Goal: Information Seeking & Learning: Learn about a topic

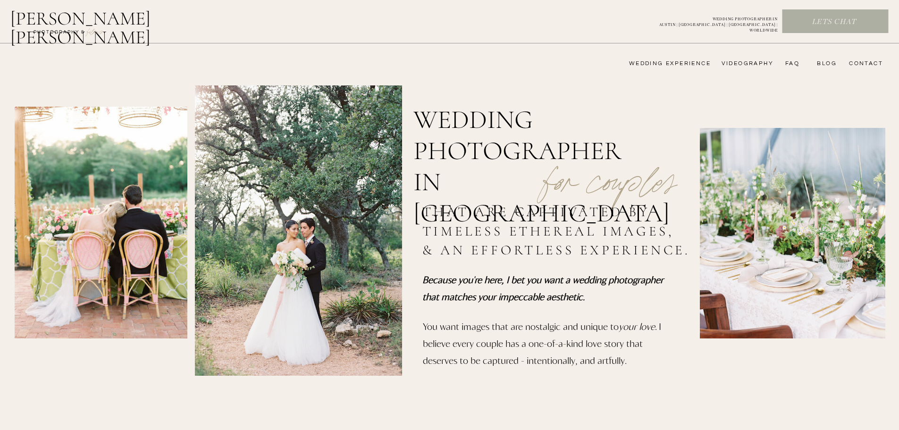
click at [681, 62] on nav "wedding experience" at bounding box center [663, 64] width 95 height 8
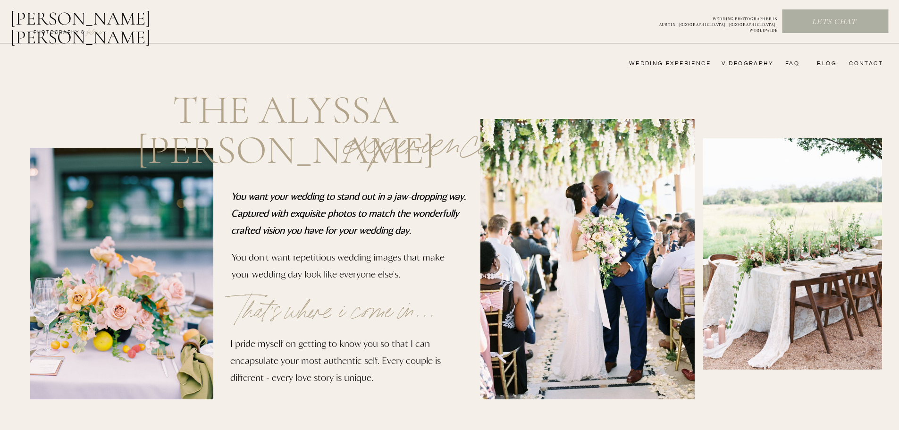
click at [795, 60] on nav "FAQ" at bounding box center [790, 64] width 19 height 8
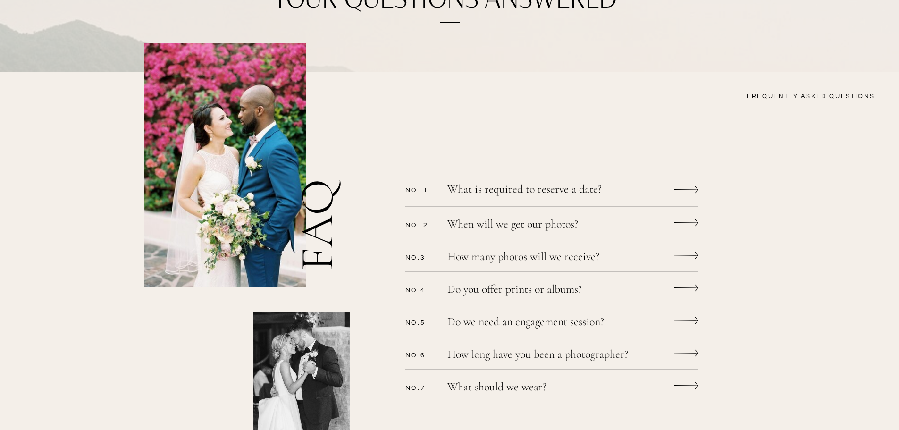
scroll to position [189, 0]
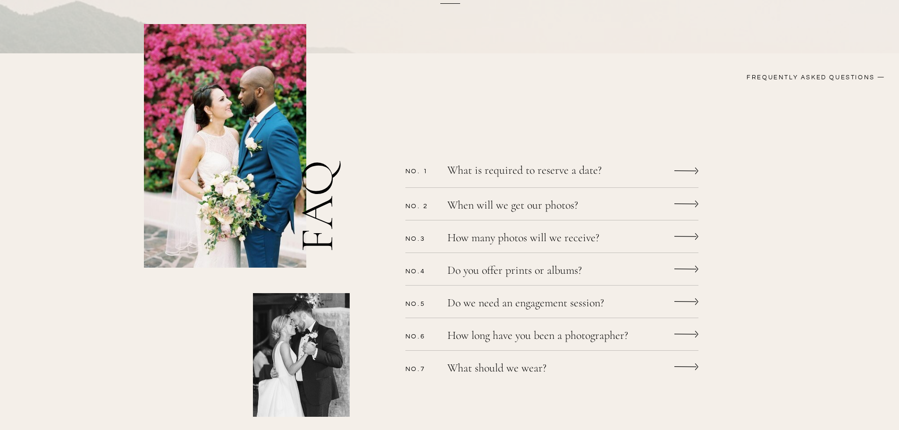
click at [672, 211] on div "CONTACT bLog FAQ videography wedding experience Alyssa nikole Lets chat WEDDING…" at bounding box center [449, 361] width 899 height 1100
click at [677, 205] on icon at bounding box center [686, 204] width 24 height 18
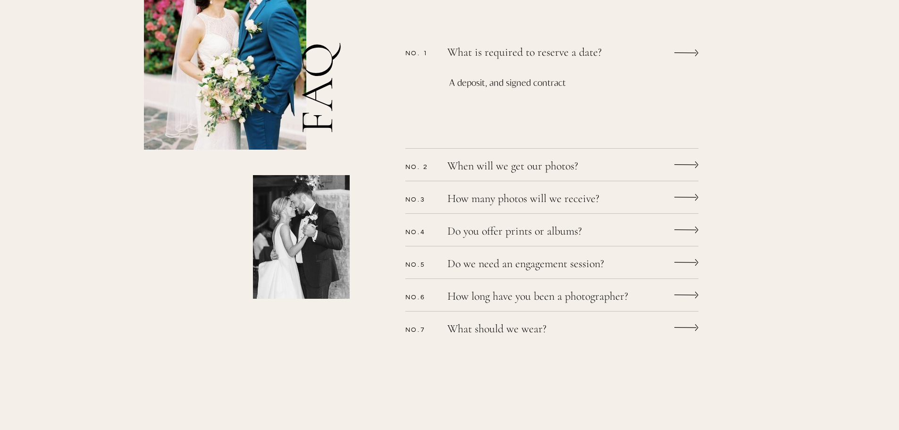
scroll to position [330, 0]
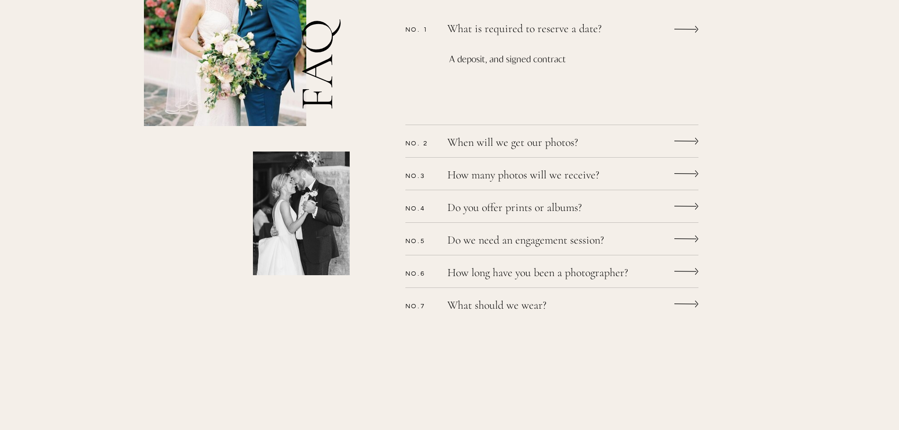
click at [676, 139] on icon at bounding box center [686, 141] width 24 height 18
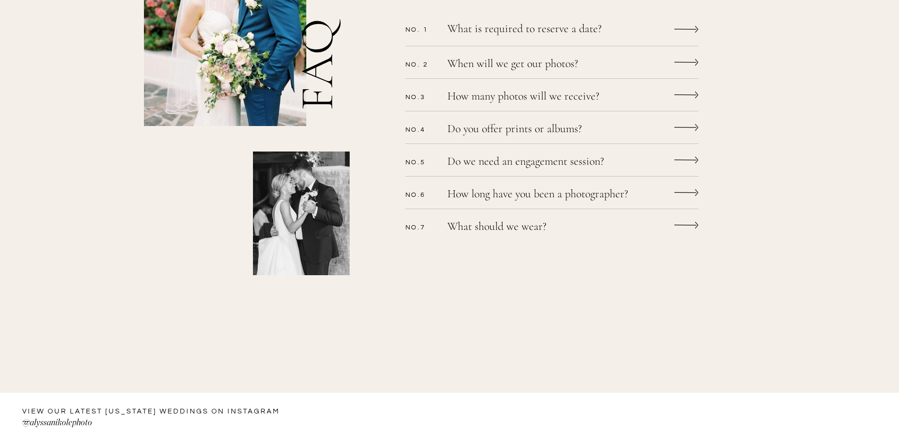
click at [690, 64] on icon at bounding box center [686, 62] width 24 height 18
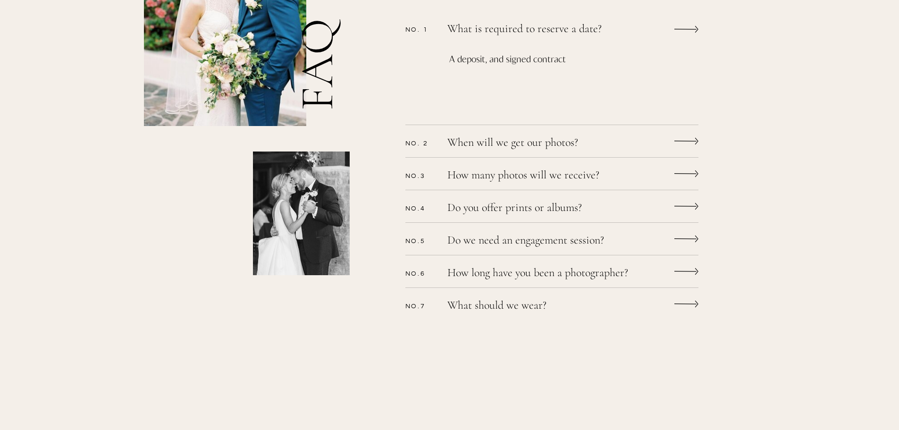
click at [682, 137] on icon at bounding box center [686, 141] width 24 height 18
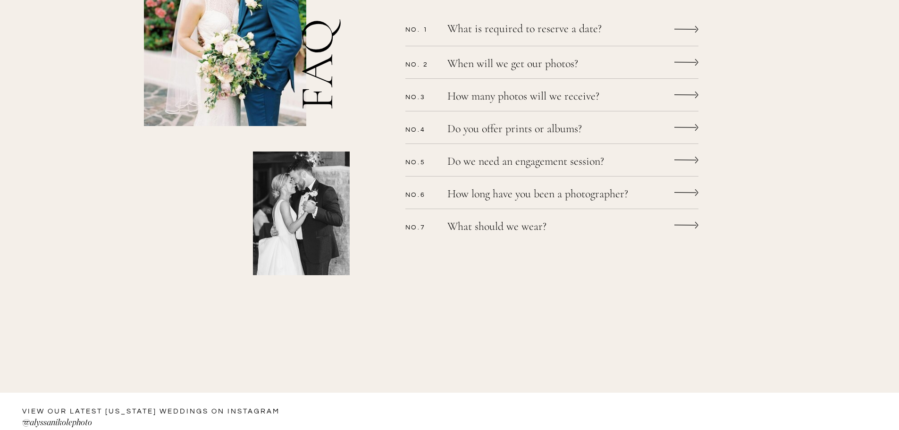
click at [685, 66] on icon at bounding box center [686, 62] width 24 height 18
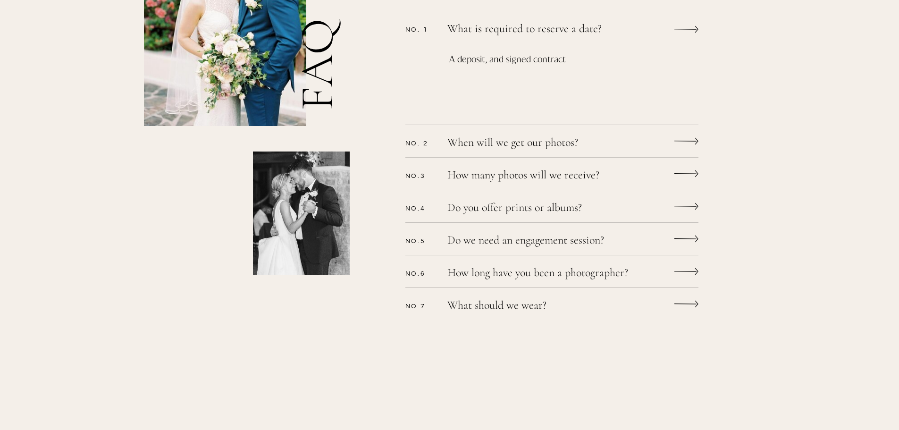
click at [489, 142] on p "When will we get our photos?" at bounding box center [539, 144] width 184 height 14
click at [692, 138] on icon at bounding box center [686, 141] width 24 height 18
click at [691, 178] on icon at bounding box center [686, 174] width 24 height 18
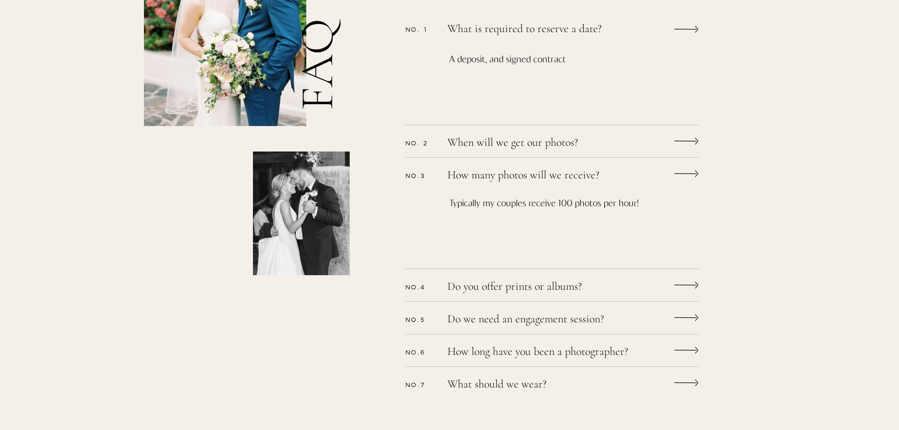
click at [690, 145] on icon at bounding box center [686, 141] width 24 height 18
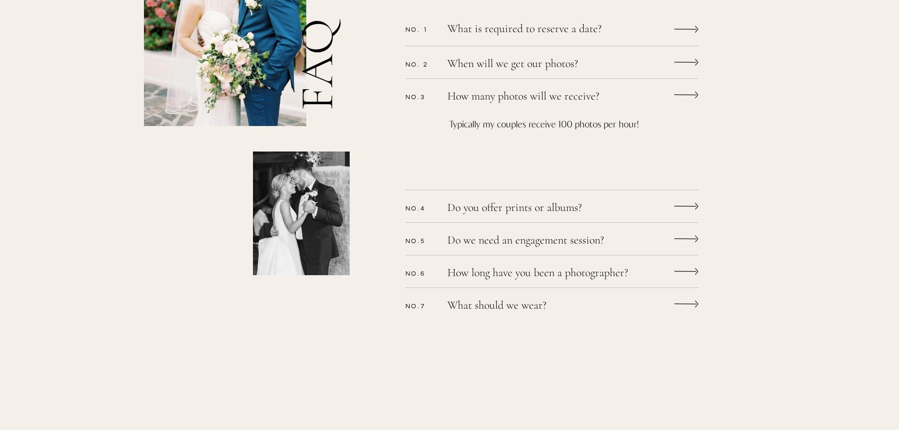
click at [692, 64] on icon at bounding box center [686, 62] width 24 height 18
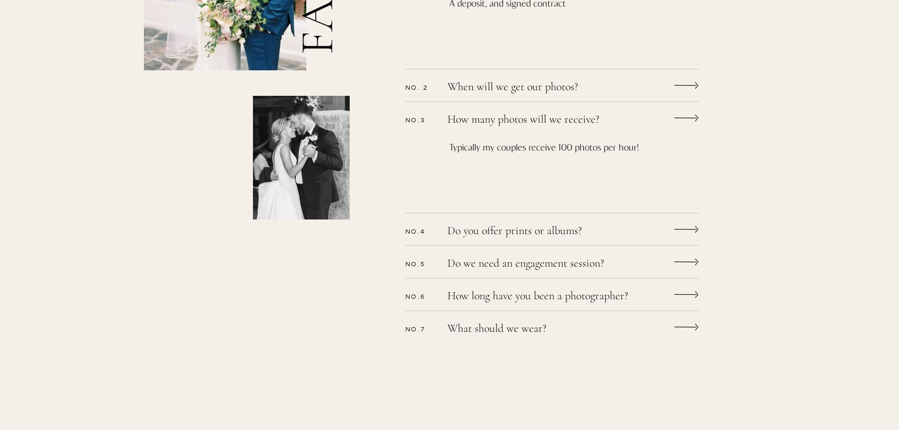
scroll to position [472, 0]
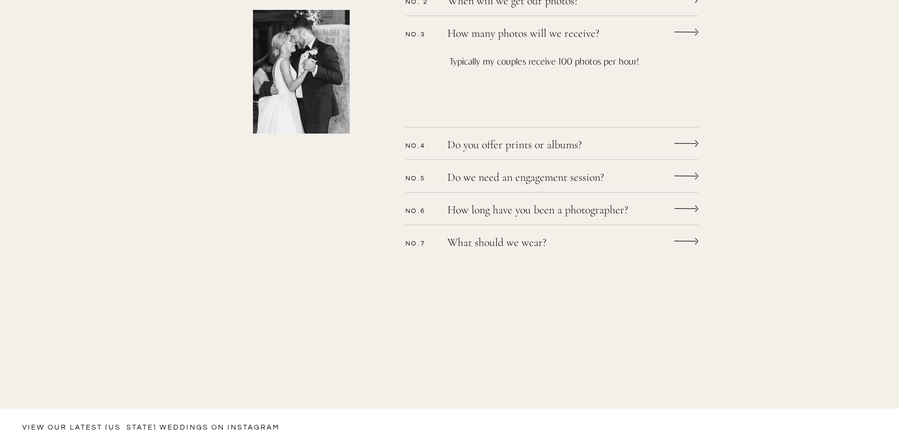
click at [655, 144] on div "CONTACT bLog FAQ videography wedding experience Alyssa nikole Lets chat WEDDING…" at bounding box center [449, 156] width 899 height 1257
click at [699, 138] on div "CONTACT bLog FAQ videography wedding experience Alyssa nikole Lets chat WEDDING…" at bounding box center [449, 156] width 899 height 1257
click at [696, 139] on icon at bounding box center [686, 143] width 24 height 18
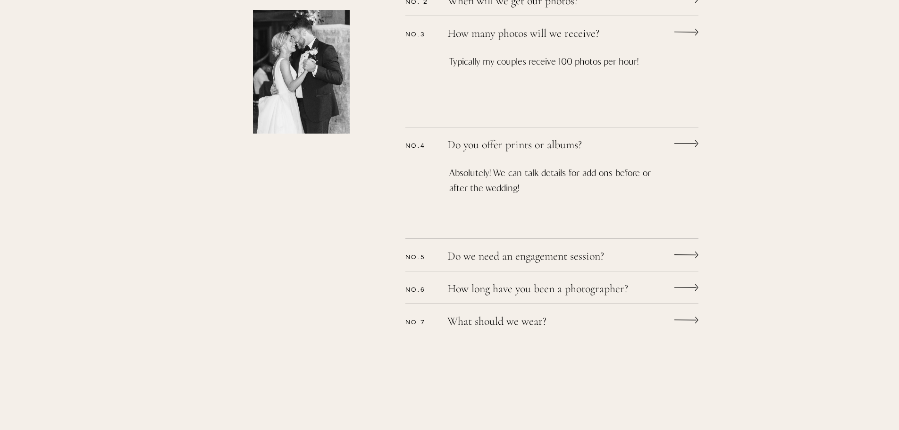
scroll to position [614, 0]
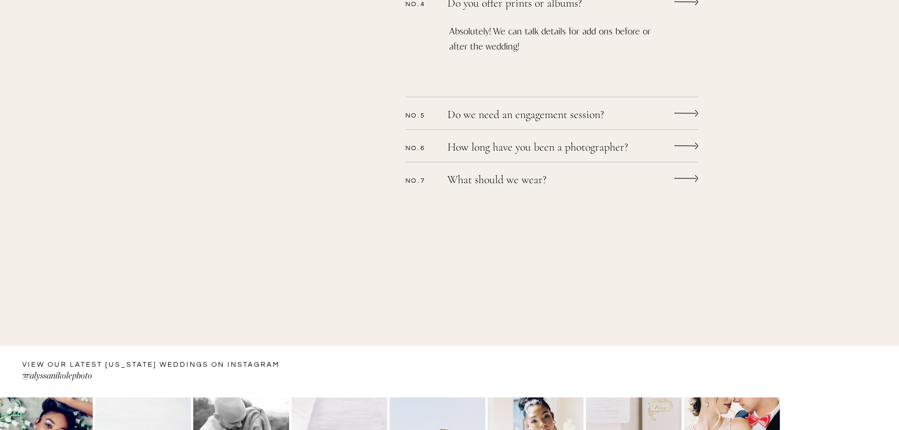
click at [680, 115] on icon at bounding box center [686, 113] width 24 height 18
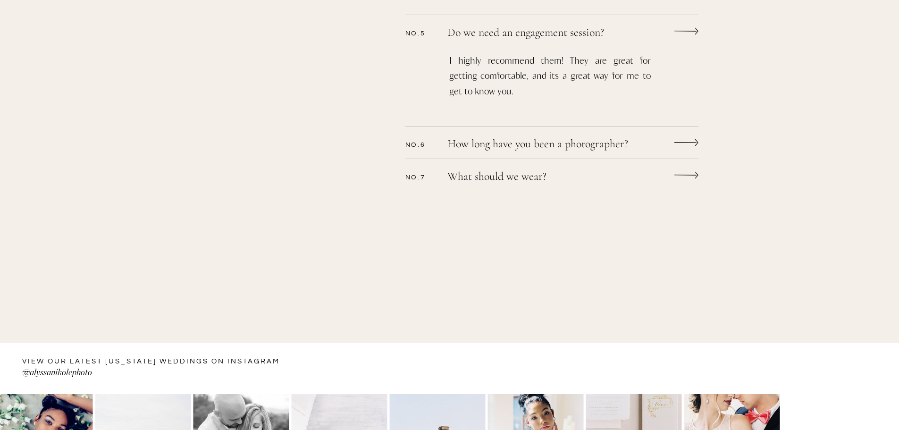
scroll to position [708, 0]
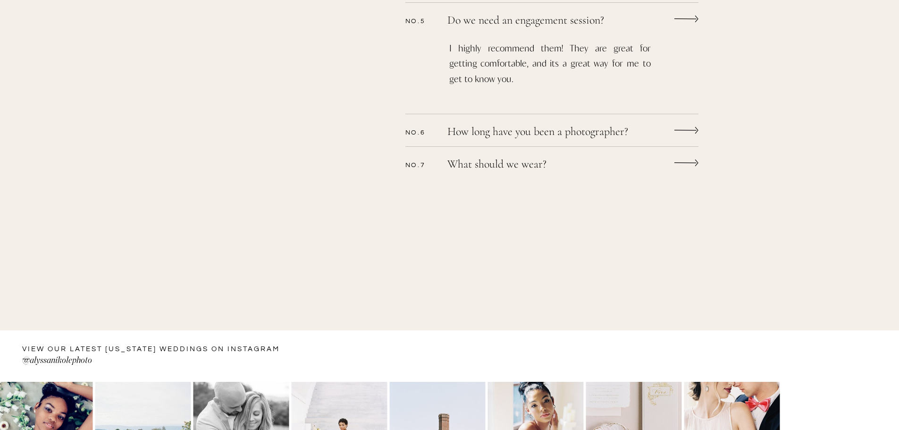
click at [680, 115] on div "CONTACT bLog FAQ videography wedding experience Alyssa nikole Lets chat WEDDING…" at bounding box center [449, -1] width 899 height 1415
click at [681, 125] on icon at bounding box center [686, 130] width 24 height 18
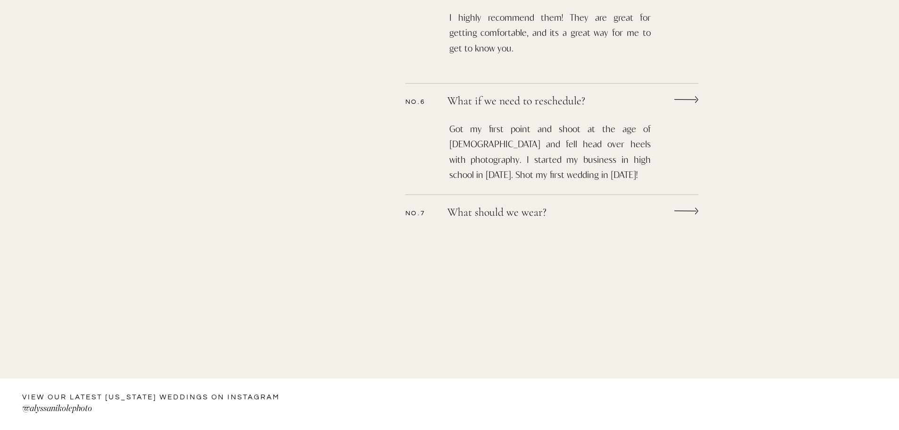
scroll to position [755, 0]
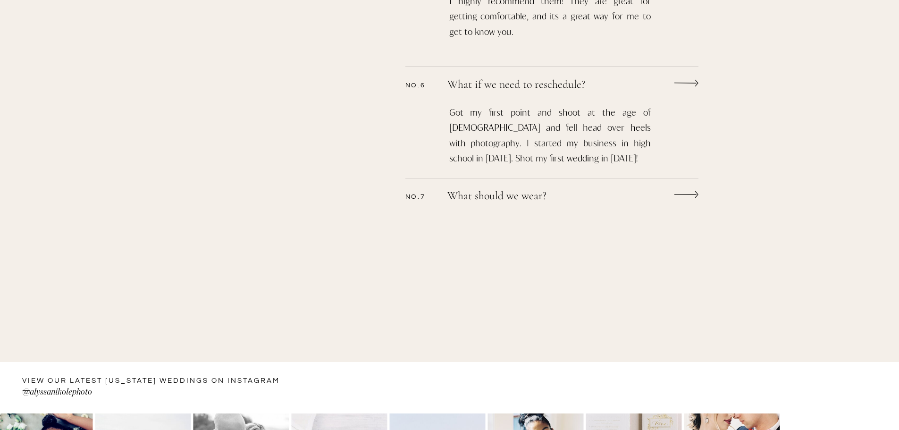
click at [676, 193] on icon at bounding box center [686, 194] width 24 height 18
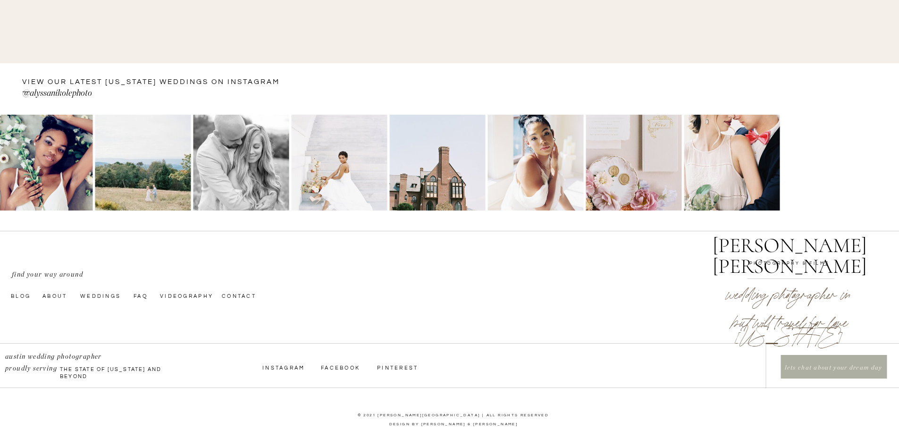
scroll to position [1143, 0]
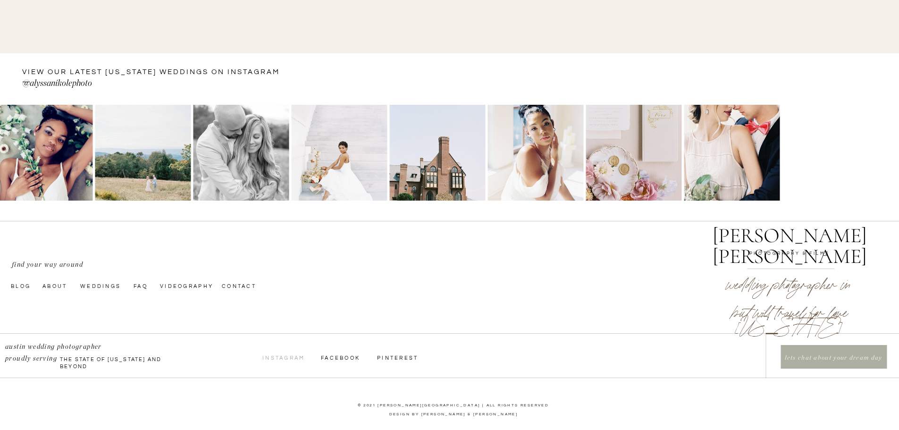
click at [287, 354] on nav "InstagraM" at bounding box center [283, 357] width 42 height 8
